Goal: Check status: Check status

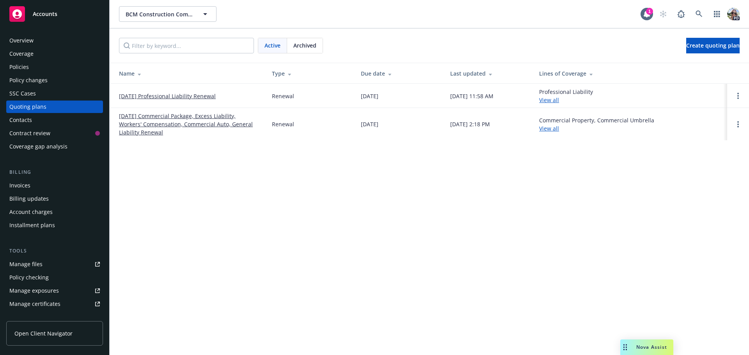
scroll to position [380, 0]
click at [163, 94] on link "[DATE] Professional Liability Renewal" at bounding box center [167, 96] width 97 height 8
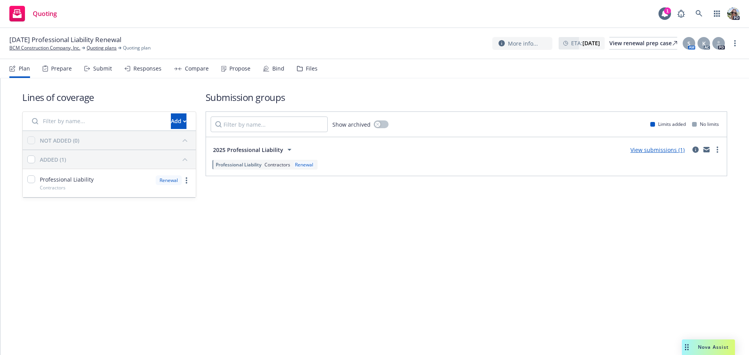
click at [137, 69] on div "Responses" at bounding box center [147, 69] width 28 height 6
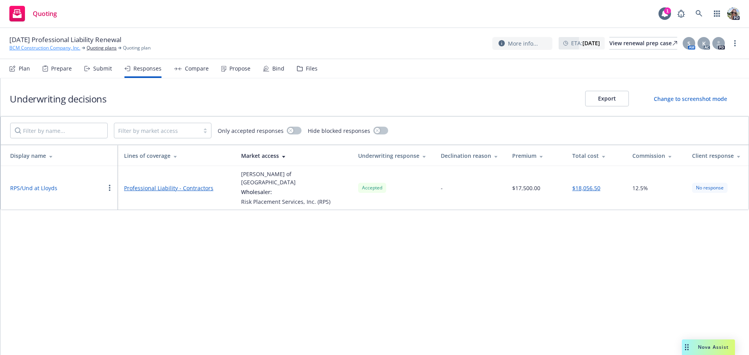
click at [27, 50] on link "BCM Construction Company, Inc." at bounding box center [44, 47] width 71 height 7
